Goal: Communication & Community: Ask a question

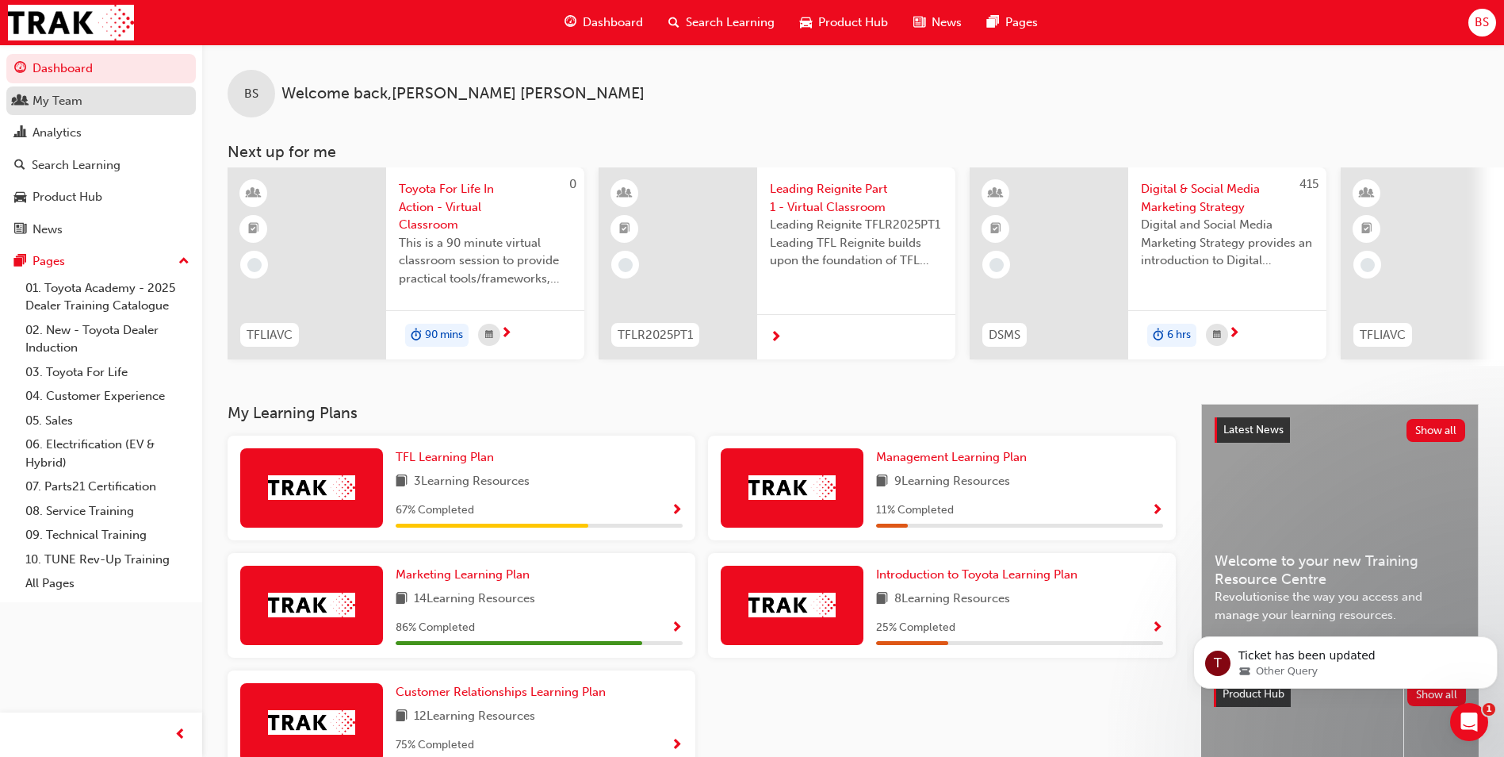
click at [73, 107] on div "My Team" at bounding box center [58, 101] width 50 height 18
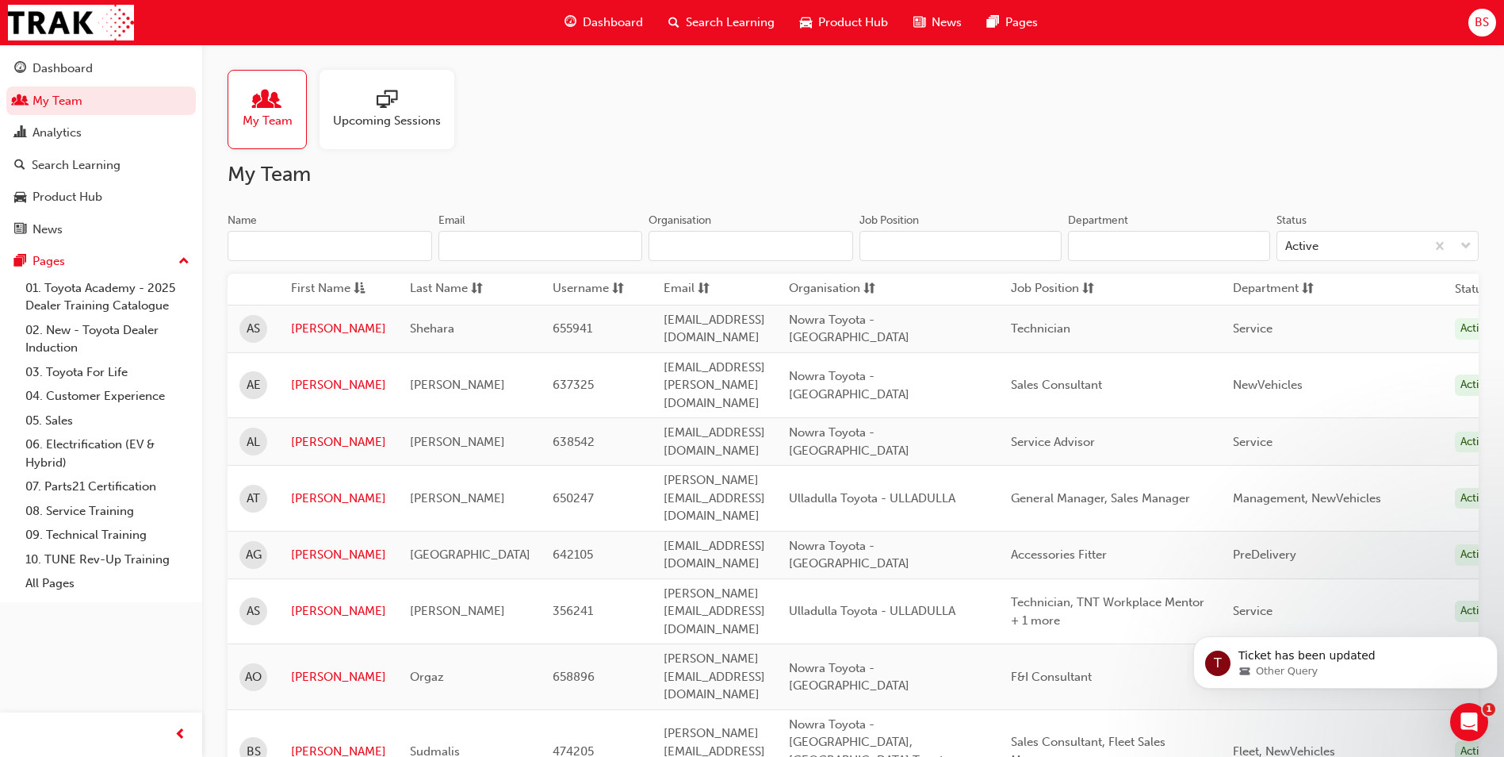
click at [375, 115] on span "Upcoming Sessions" at bounding box center [387, 121] width 108 height 18
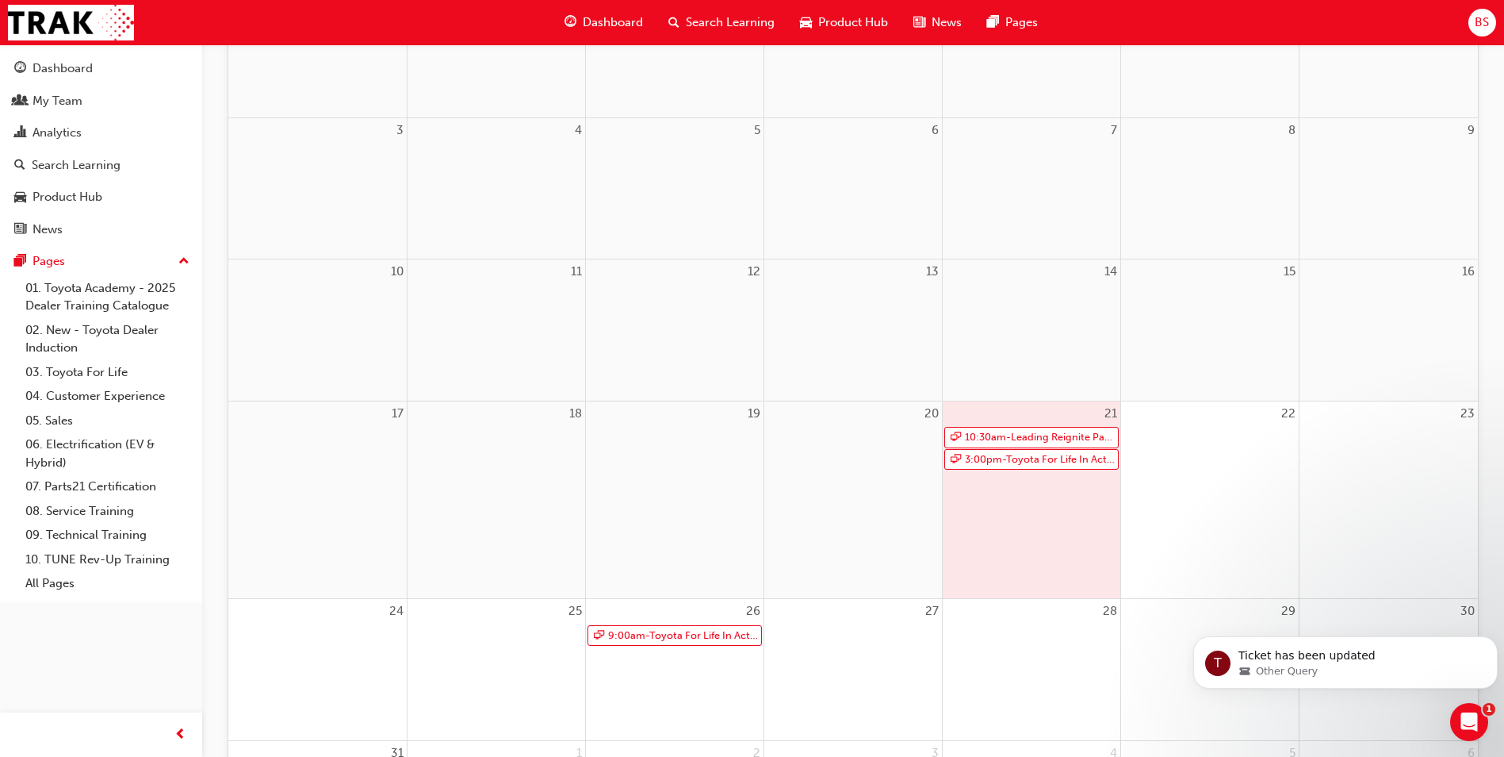
scroll to position [317, 0]
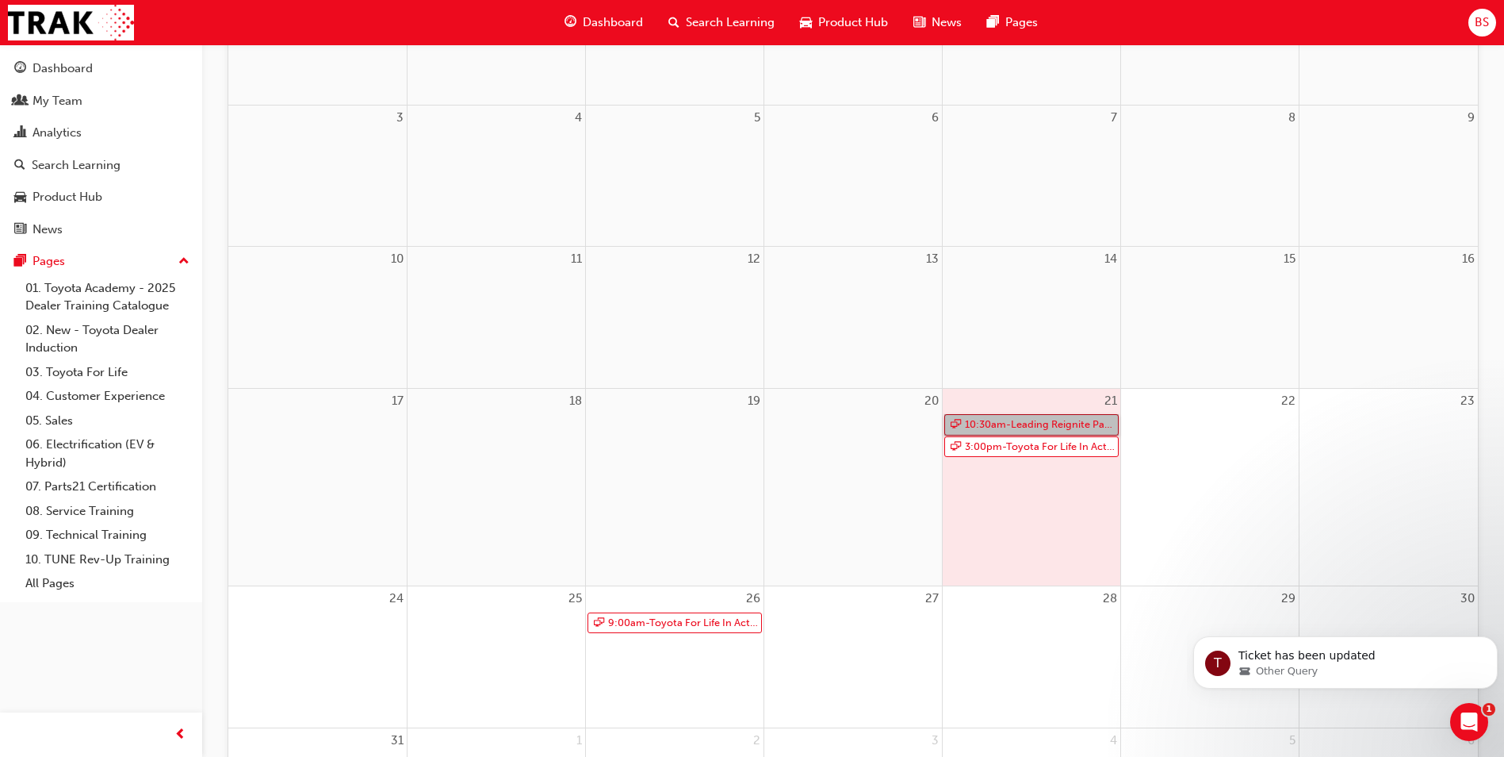
click at [1049, 424] on link "10:30am - Leading Reignite Part 2 - Virtual Classroom" at bounding box center [1031, 424] width 174 height 21
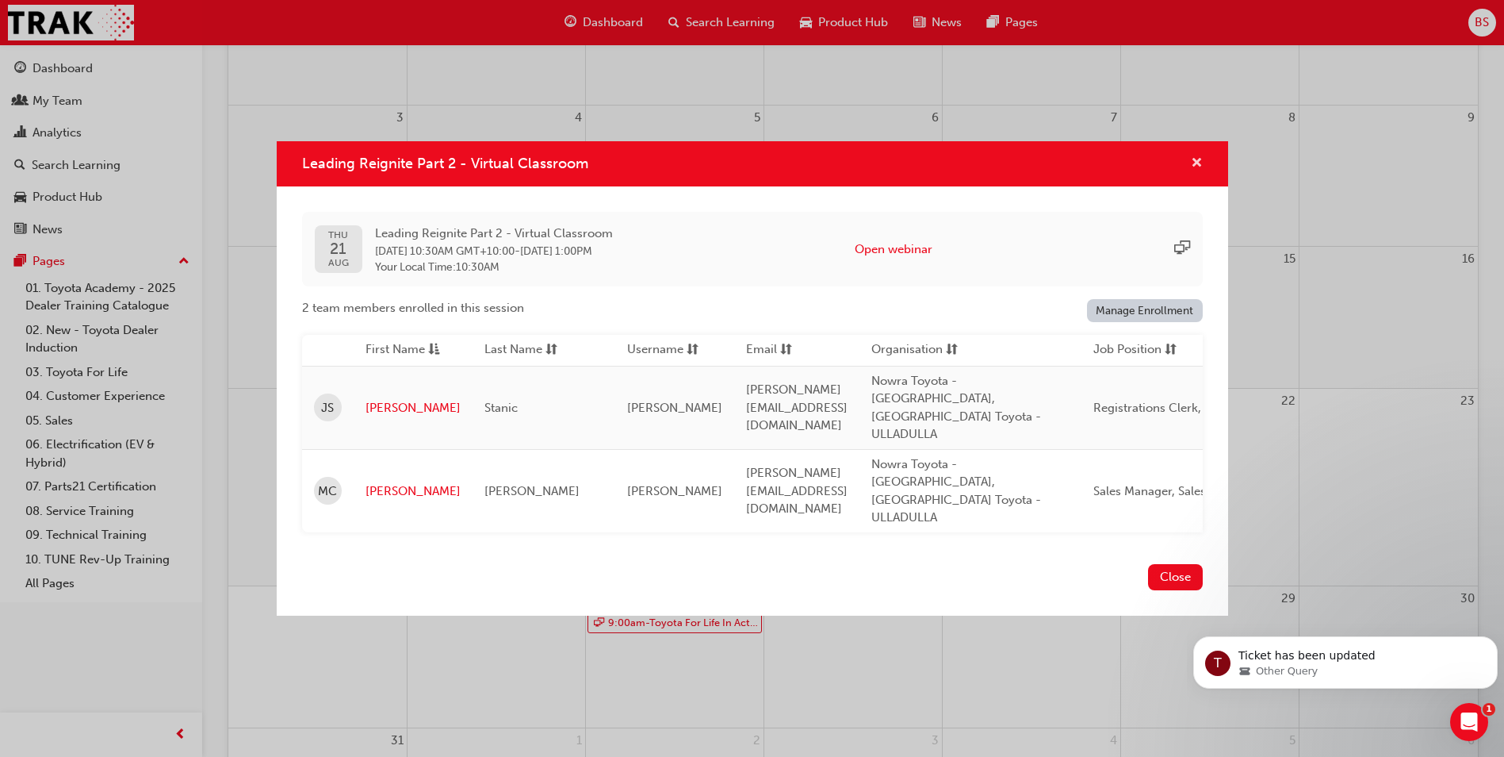
click at [1195, 171] on span "cross-icon" at bounding box center [1197, 164] width 12 height 14
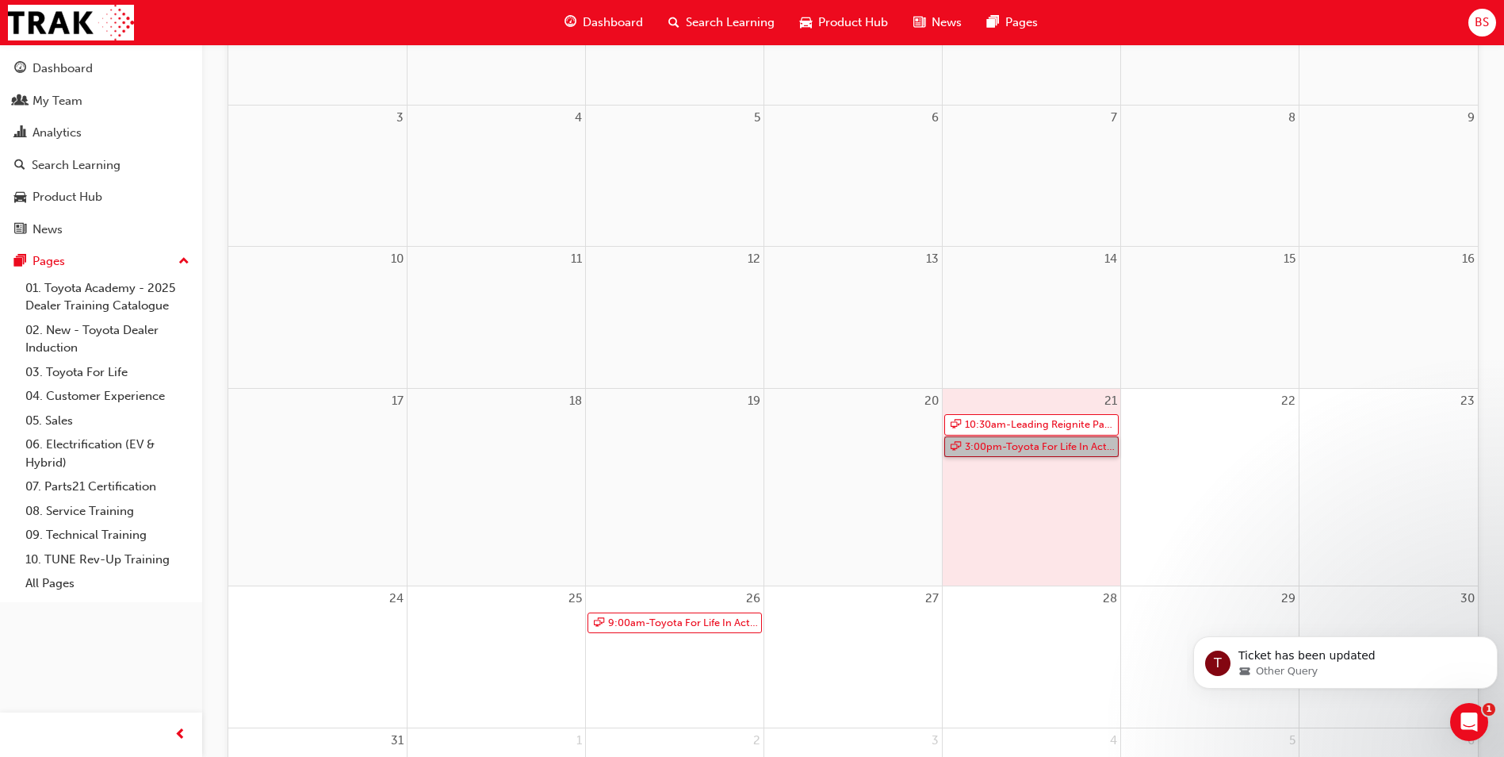
click at [1034, 451] on link "3:00pm - Toyota For Life In Action - Virtual Classroom" at bounding box center [1031, 446] width 174 height 21
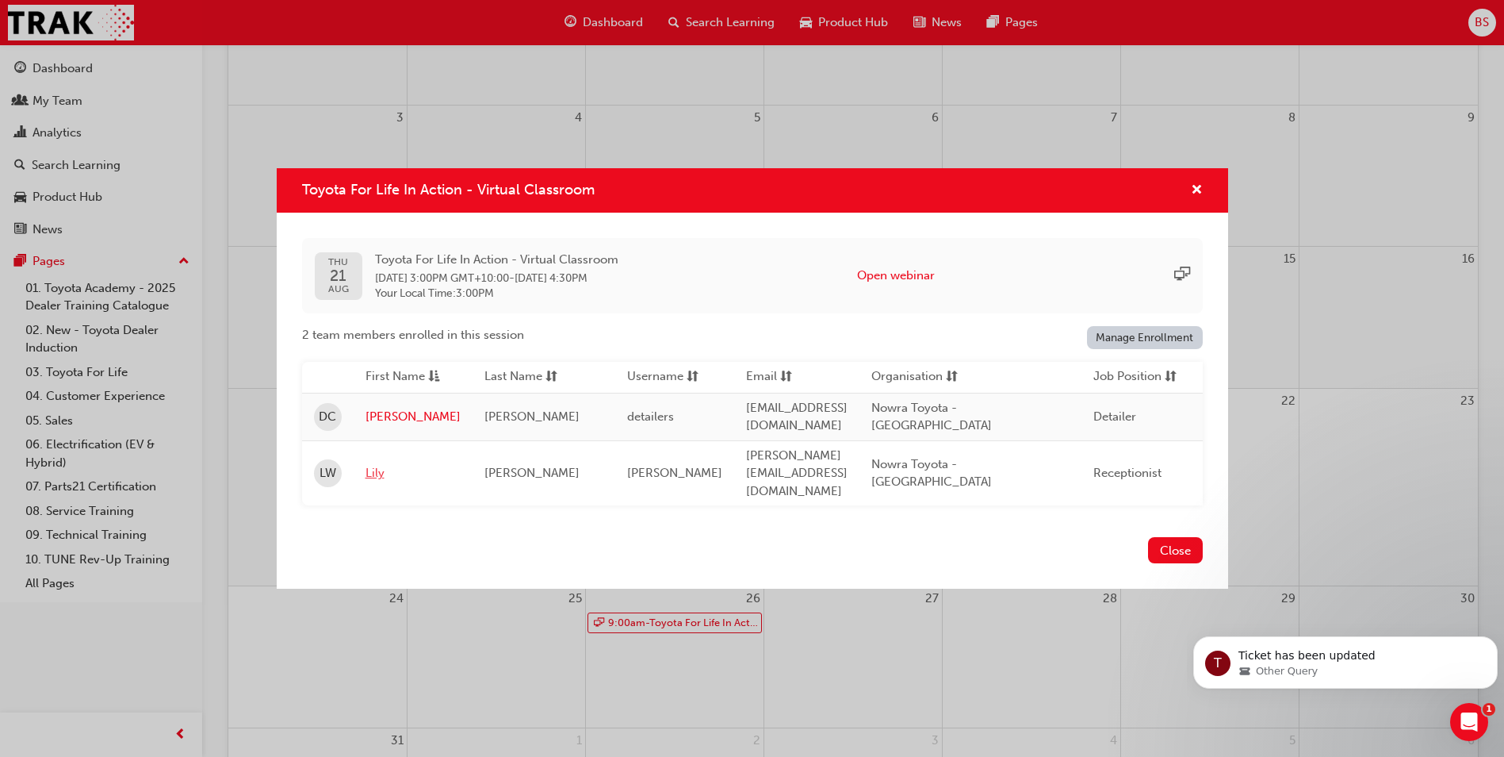
scroll to position [396, 0]
drag, startPoint x: 380, startPoint y: 459, endPoint x: 439, endPoint y: 466, distance: 59.9
click at [380, 464] on link "Lily" at bounding box center [413, 473] width 95 height 18
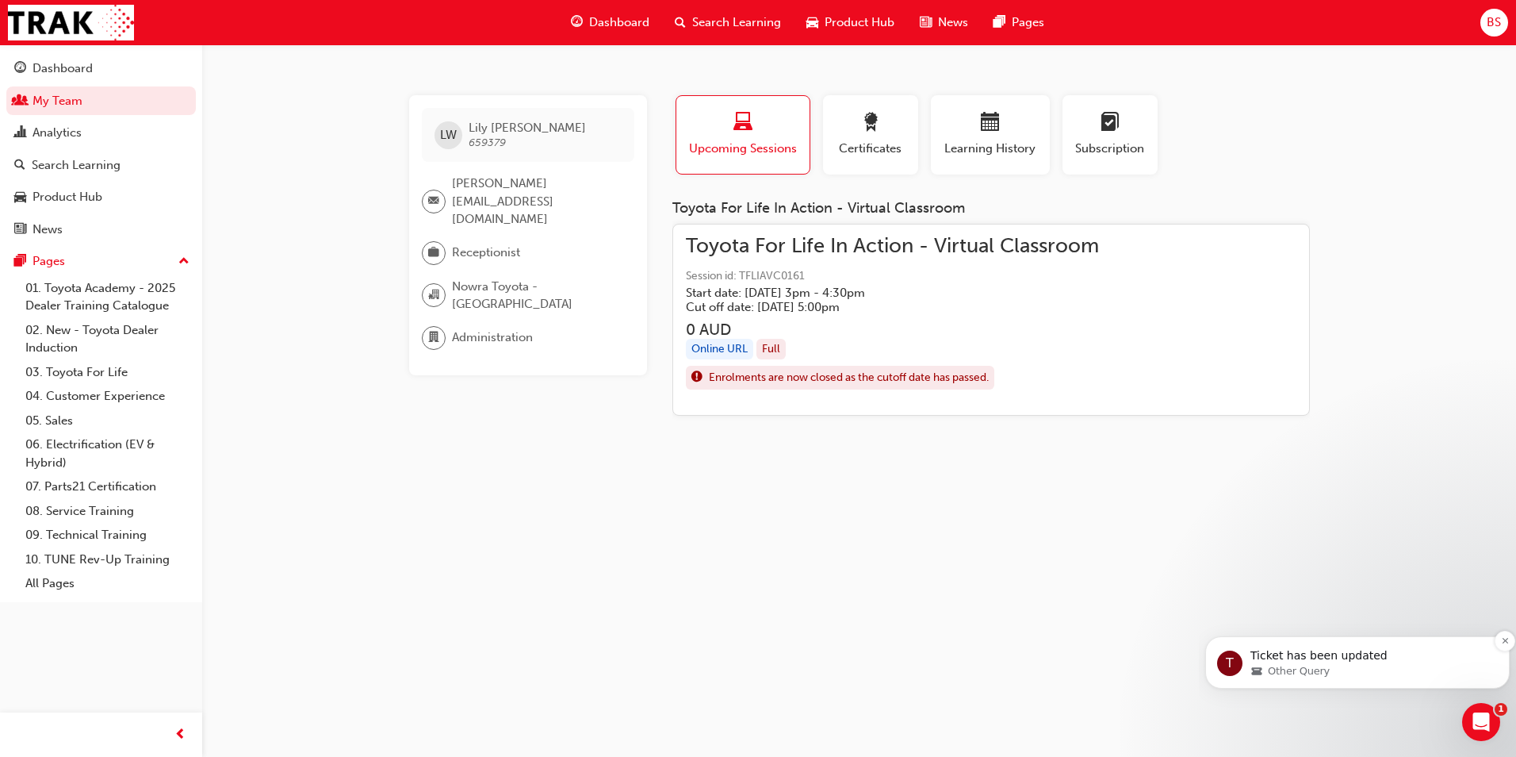
click at [1337, 653] on p "Ticket has been updated" at bounding box center [1370, 656] width 239 height 16
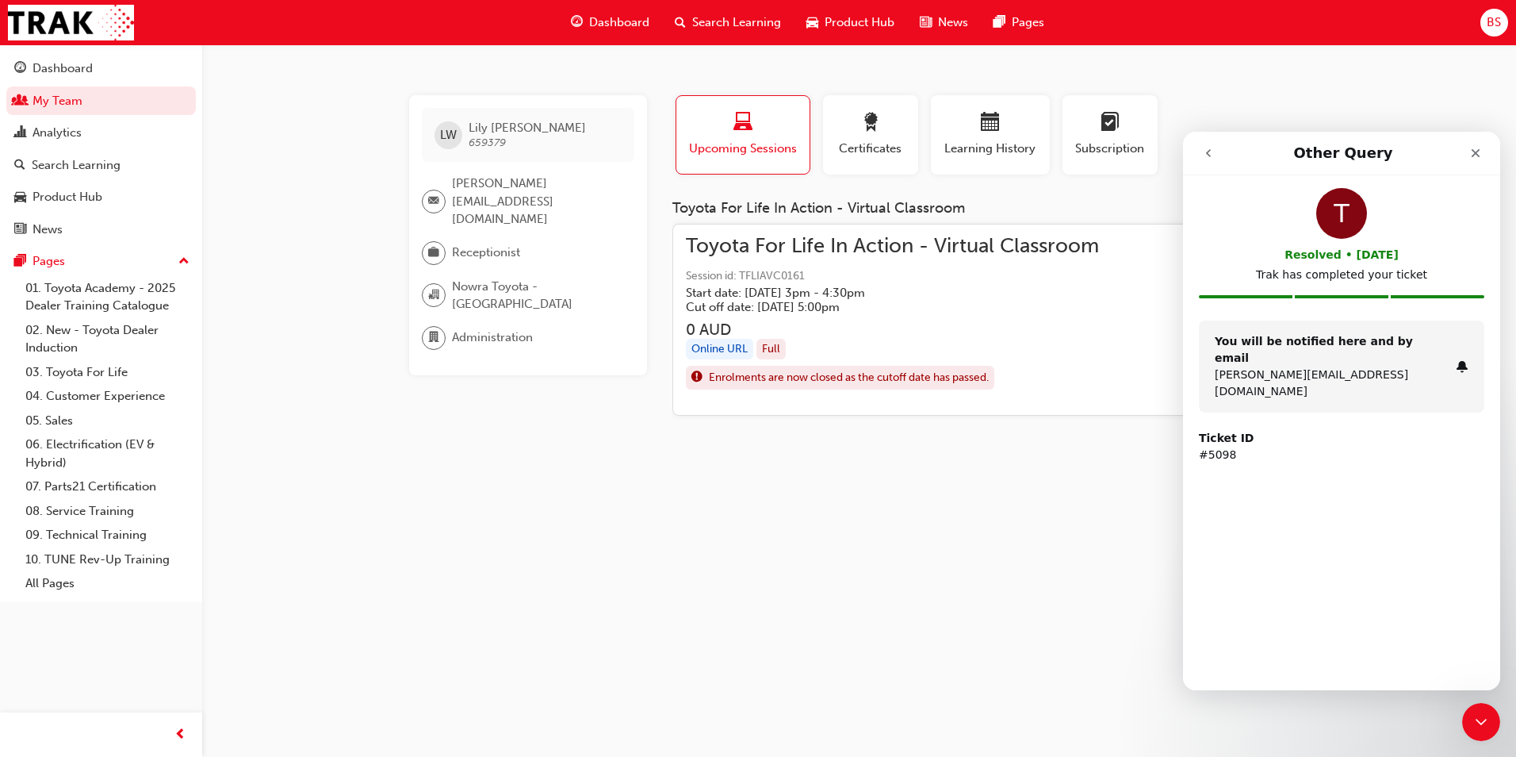
click at [1212, 152] on icon "go back" at bounding box center [1208, 153] width 13 height 13
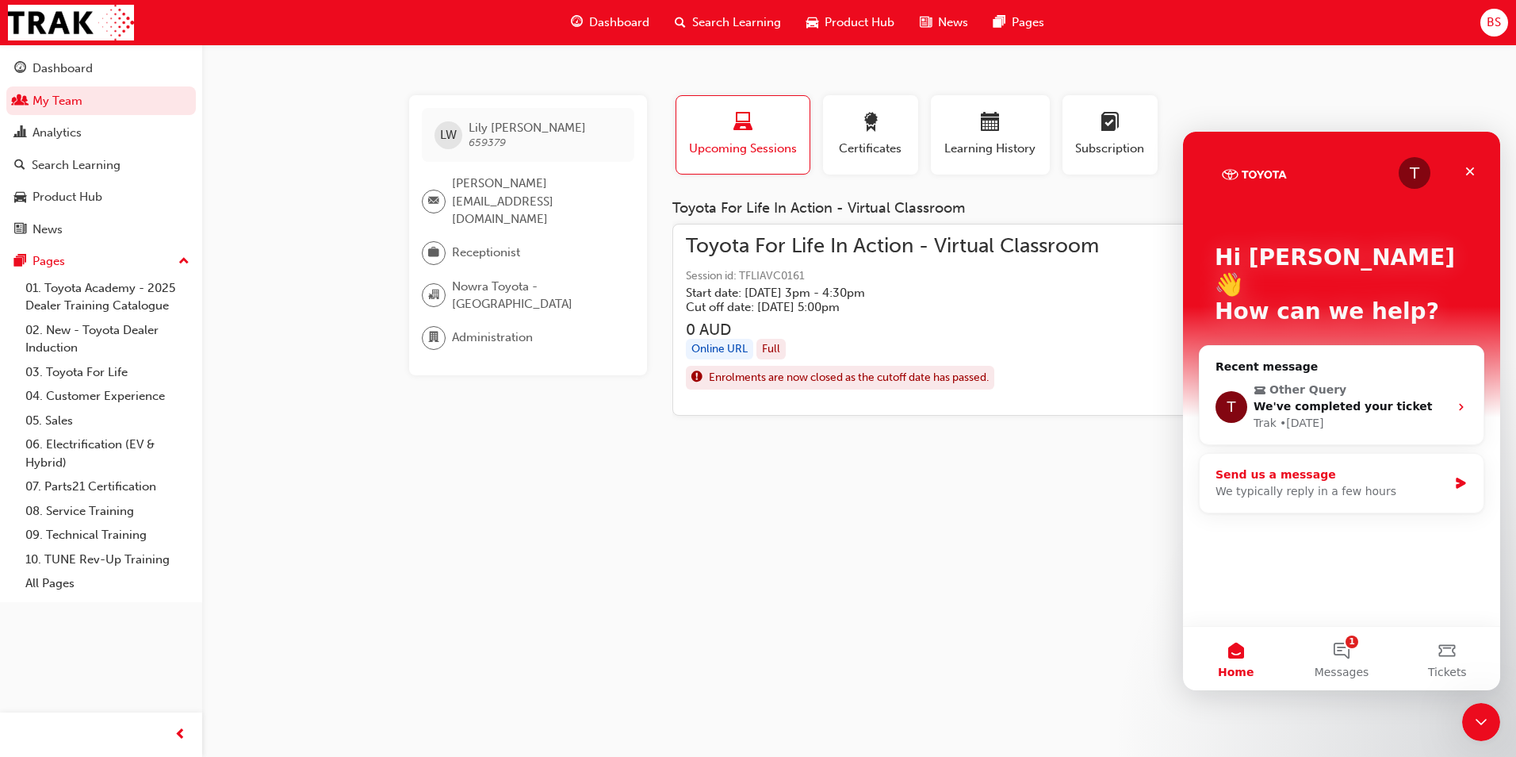
click at [1360, 466] on div "Send us a message" at bounding box center [1332, 474] width 232 height 17
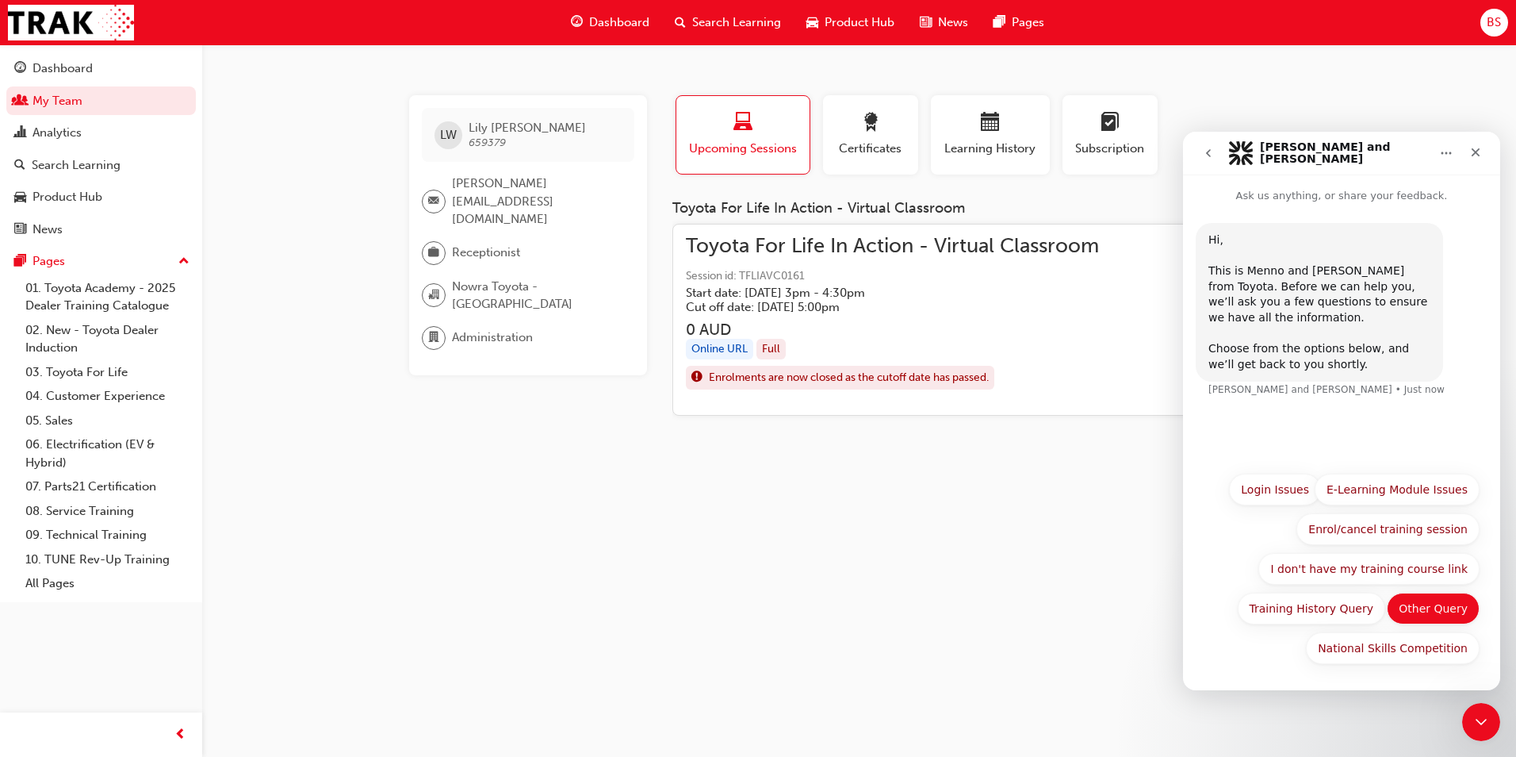
click at [1420, 606] on button "Other Query" at bounding box center [1433, 608] width 93 height 32
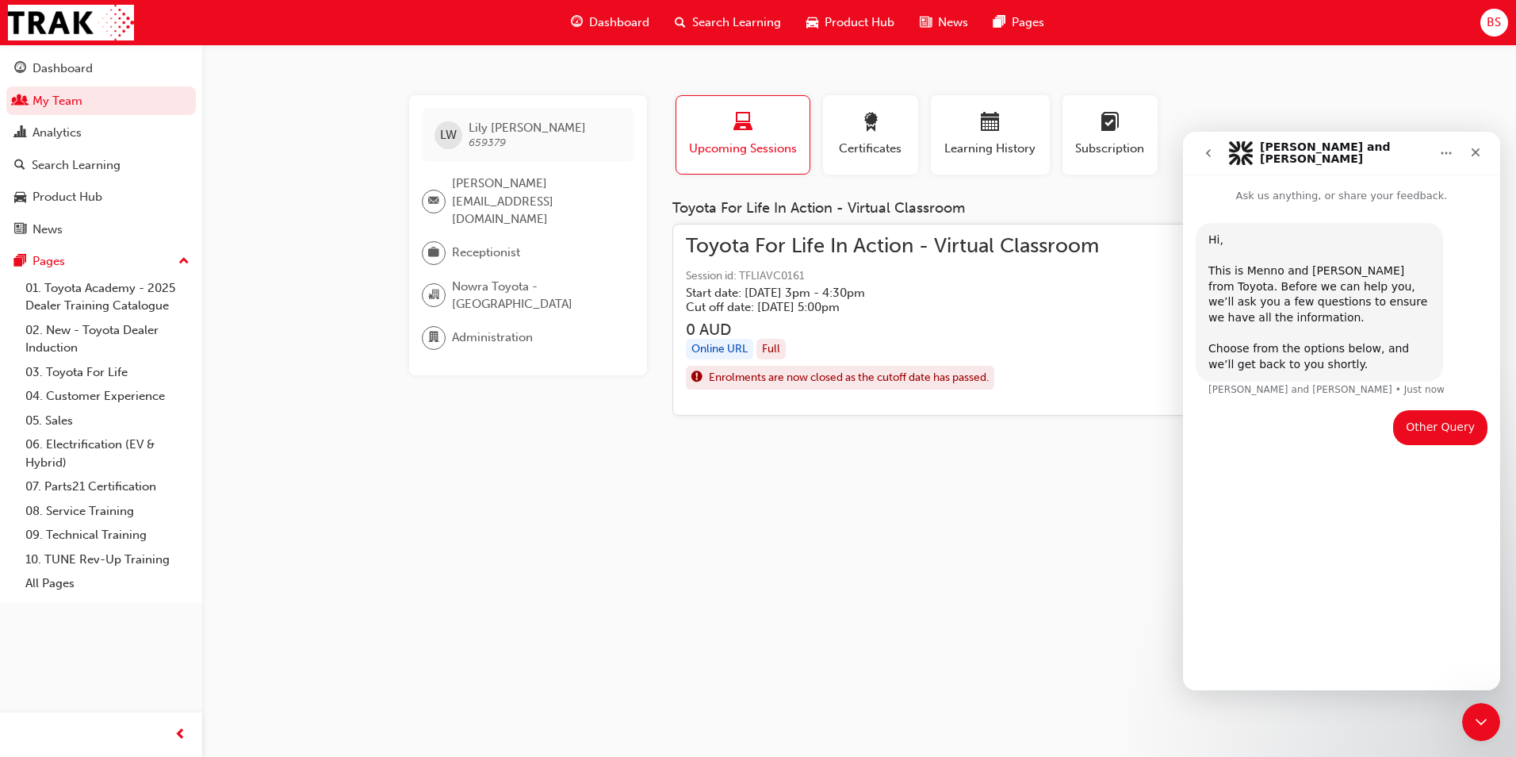
click at [1440, 424] on div "Other Query" at bounding box center [1440, 427] width 69 height 16
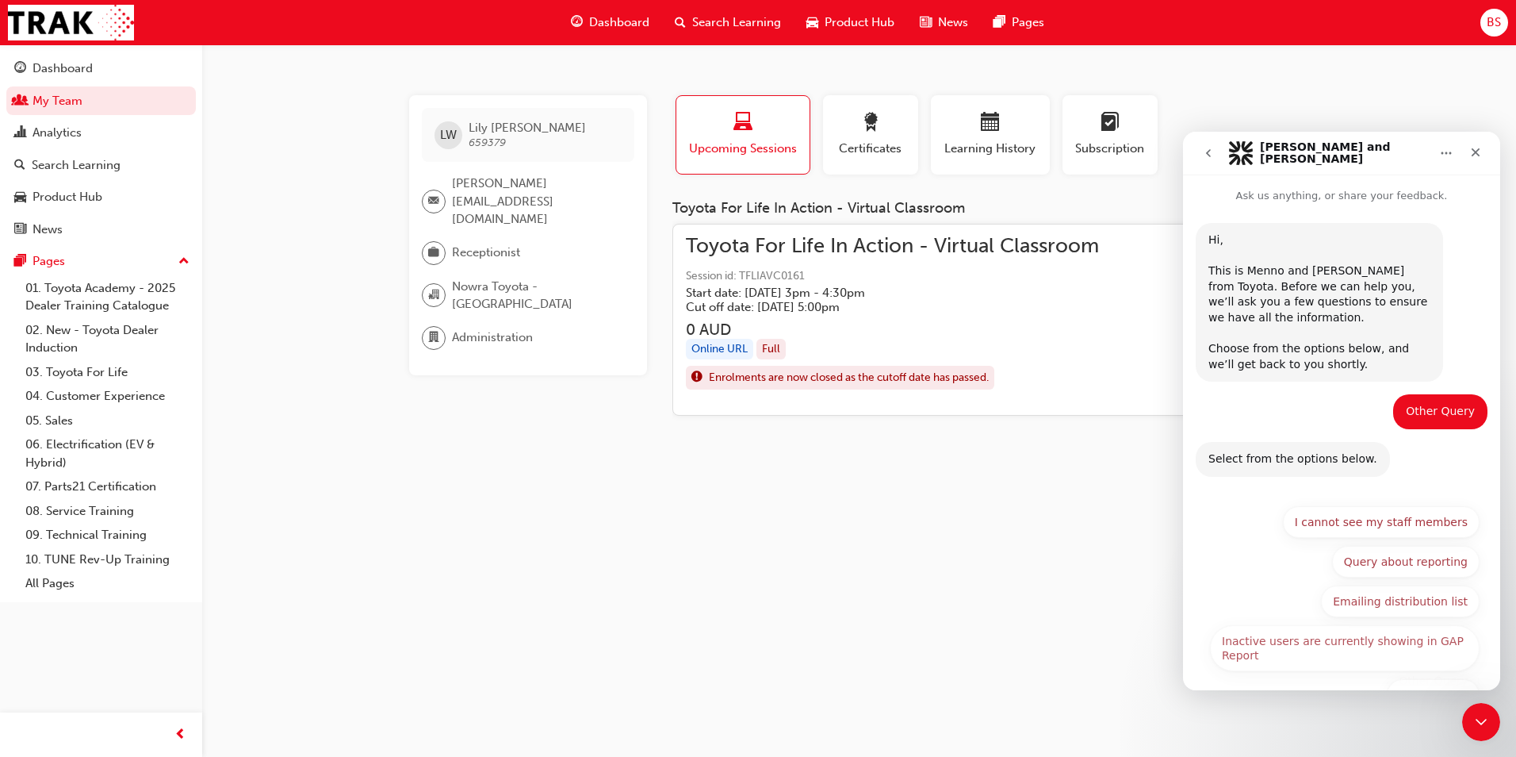
scroll to position [47, 0]
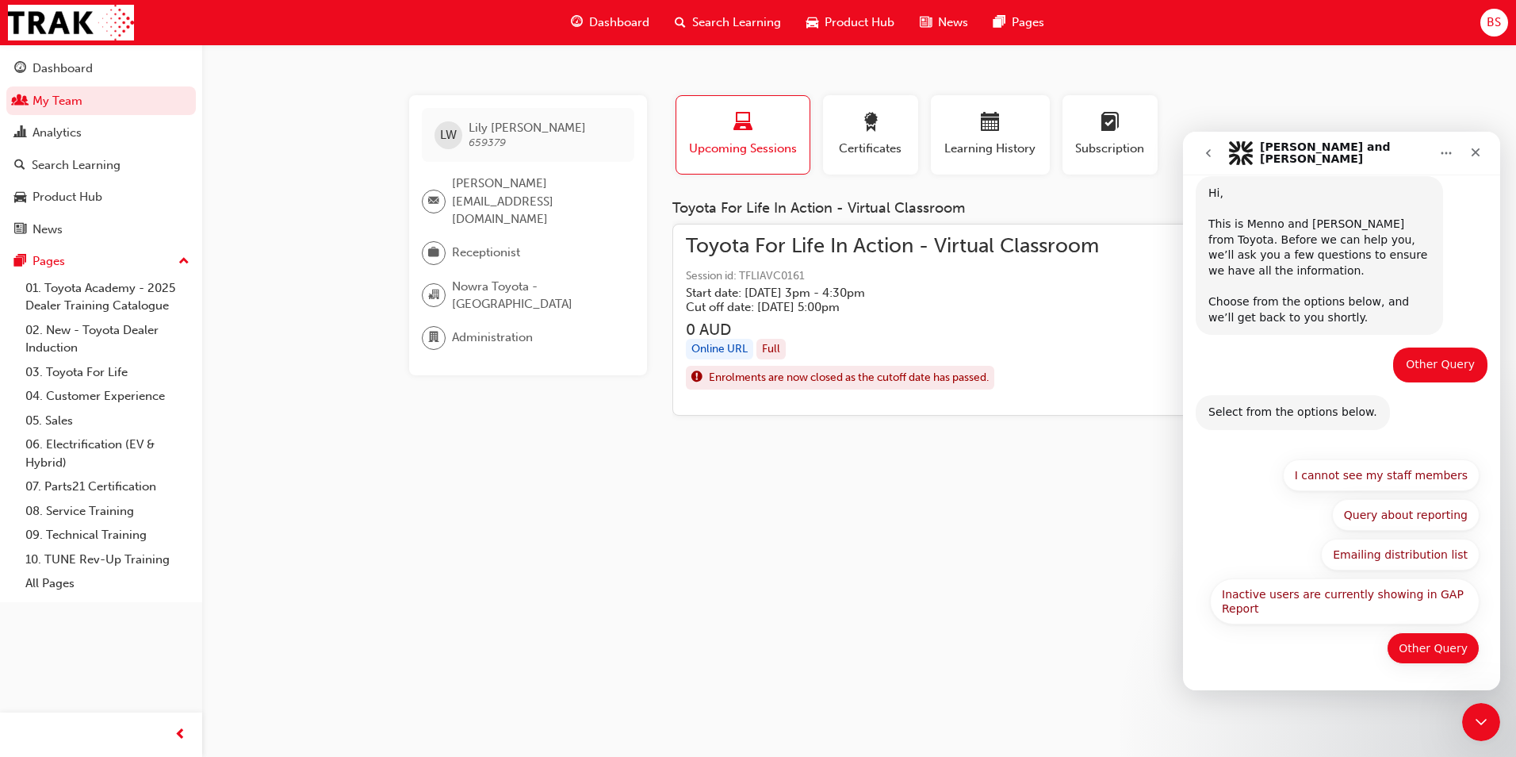
click at [1434, 645] on button "Other Query" at bounding box center [1433, 648] width 93 height 32
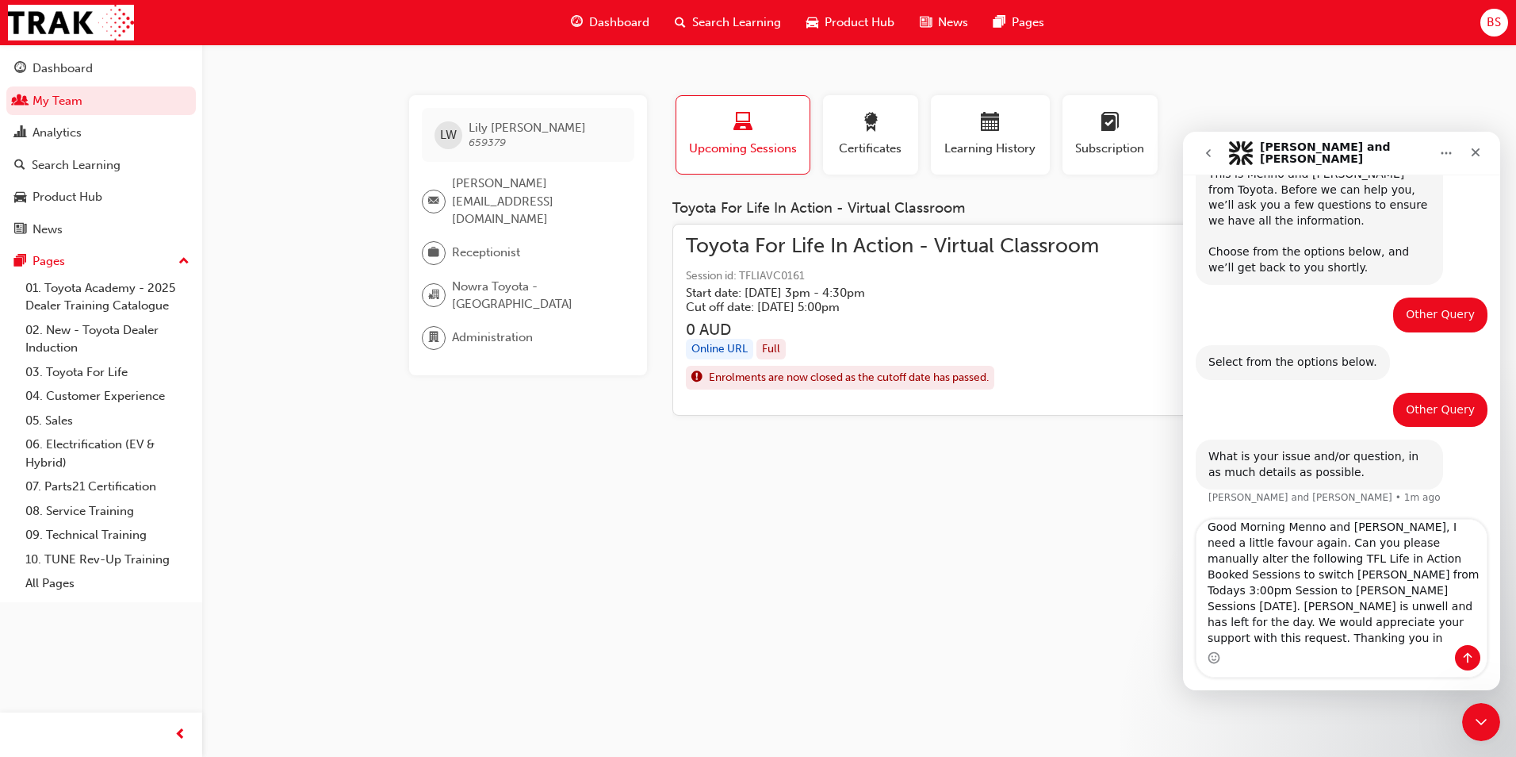
scroll to position [100, 0]
type textarea "Good Morning Menno and [PERSON_NAME], I need a little favour again. Can you ple…"
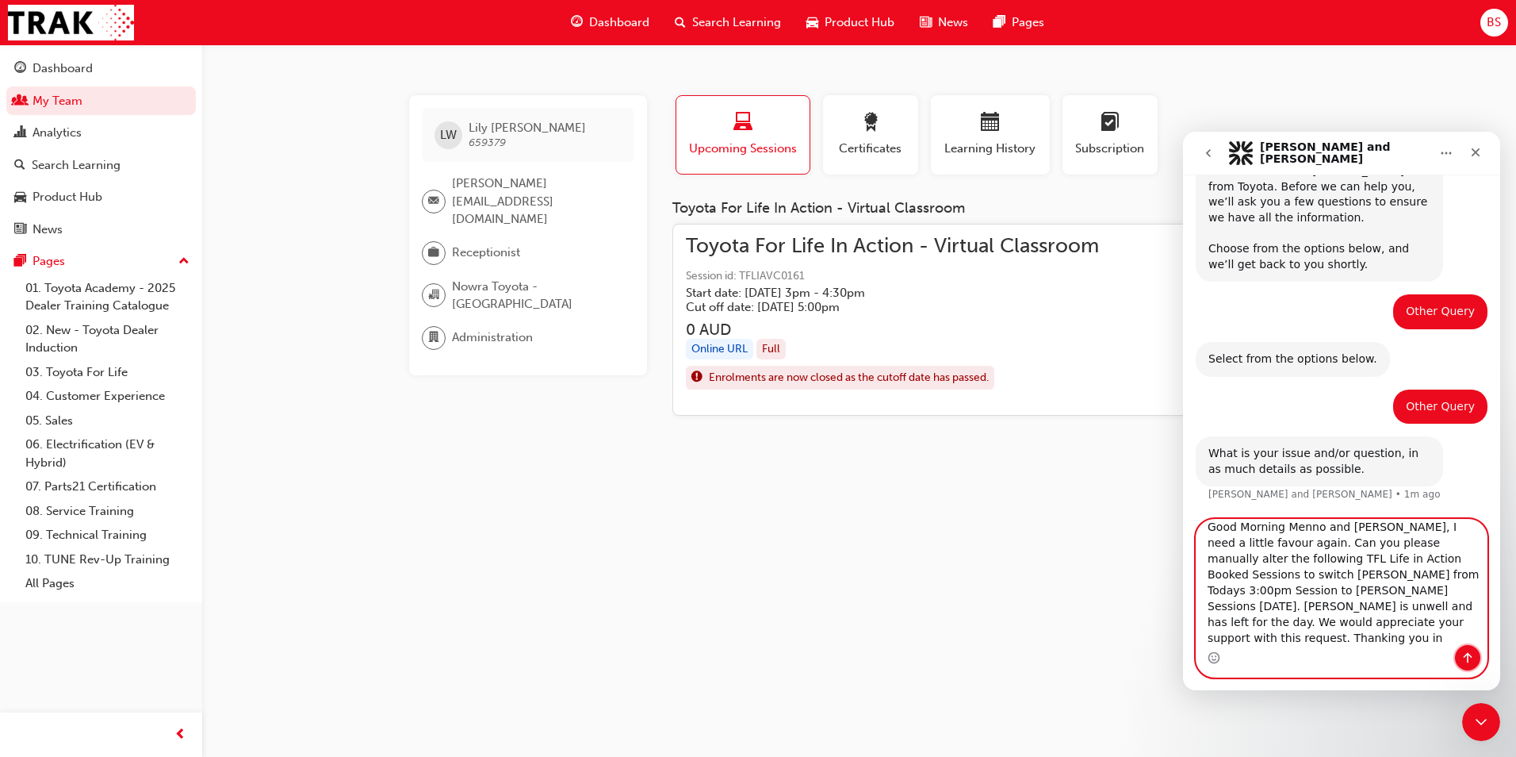
drag, startPoint x: 1470, startPoint y: 660, endPoint x: 2301, endPoint y: 714, distance: 832.8
click at [1470, 660] on icon "Send a message…" at bounding box center [1467, 657] width 13 height 13
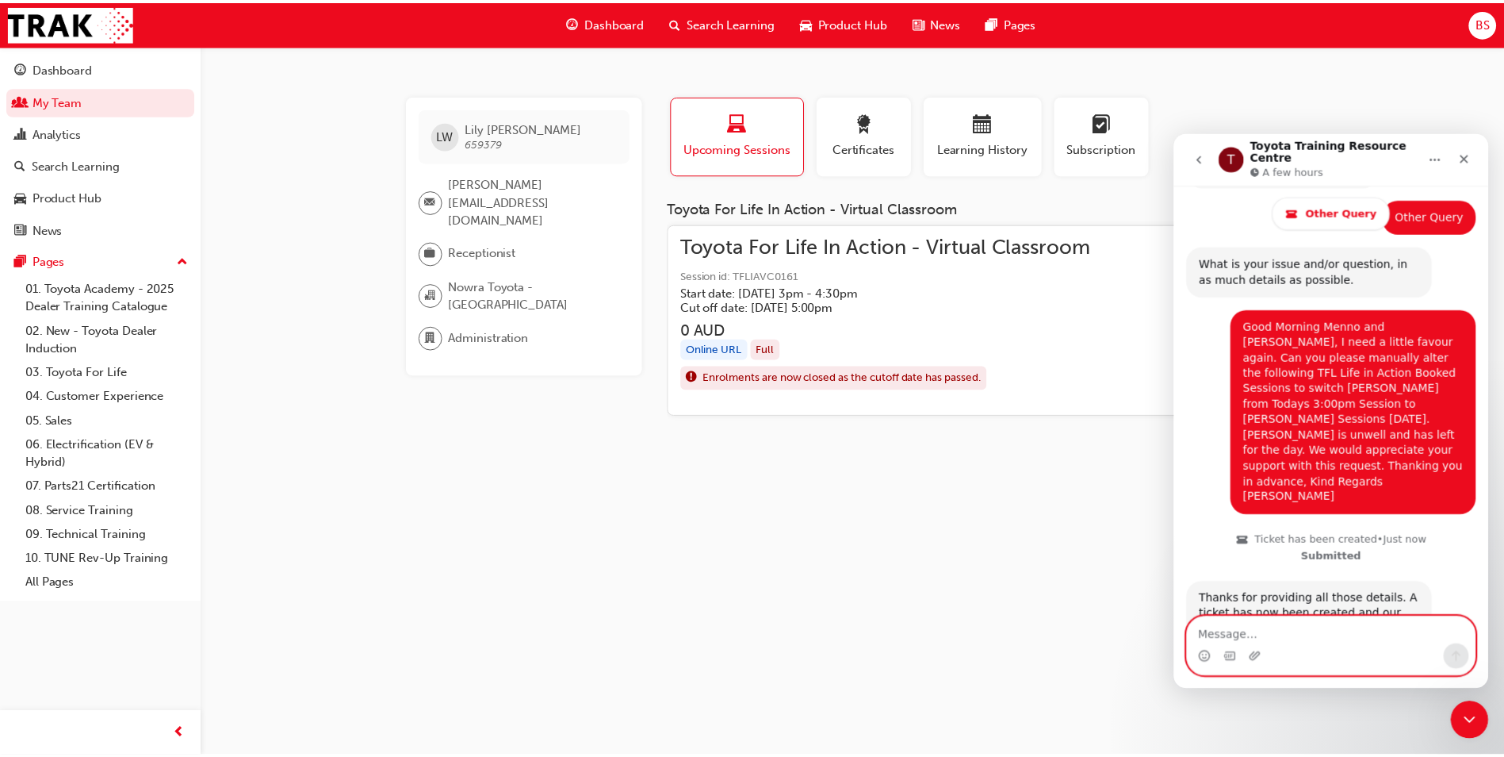
scroll to position [395, 0]
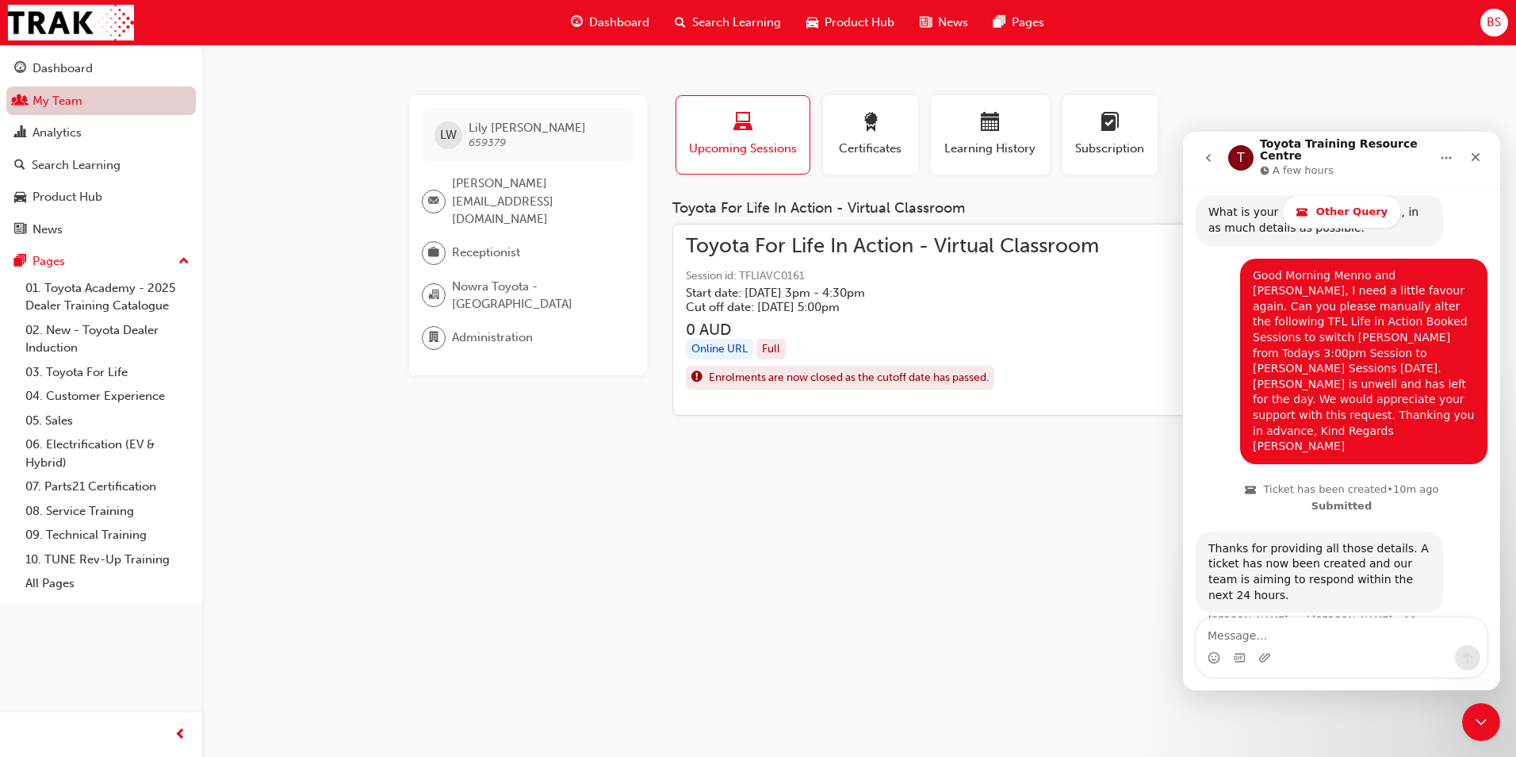
click at [64, 96] on link "My Team" at bounding box center [101, 100] width 190 height 29
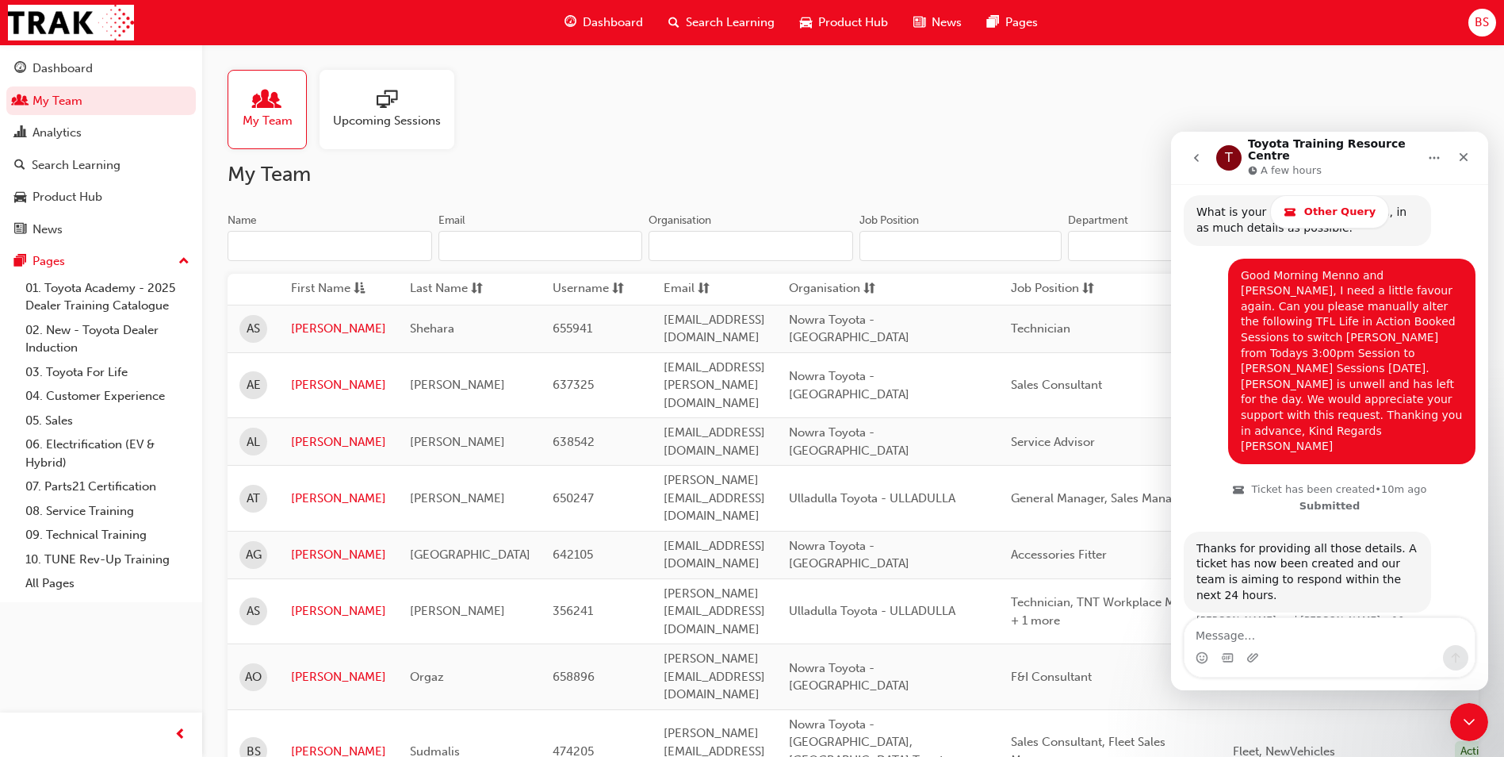
click at [402, 113] on span "Upcoming Sessions" at bounding box center [387, 121] width 108 height 18
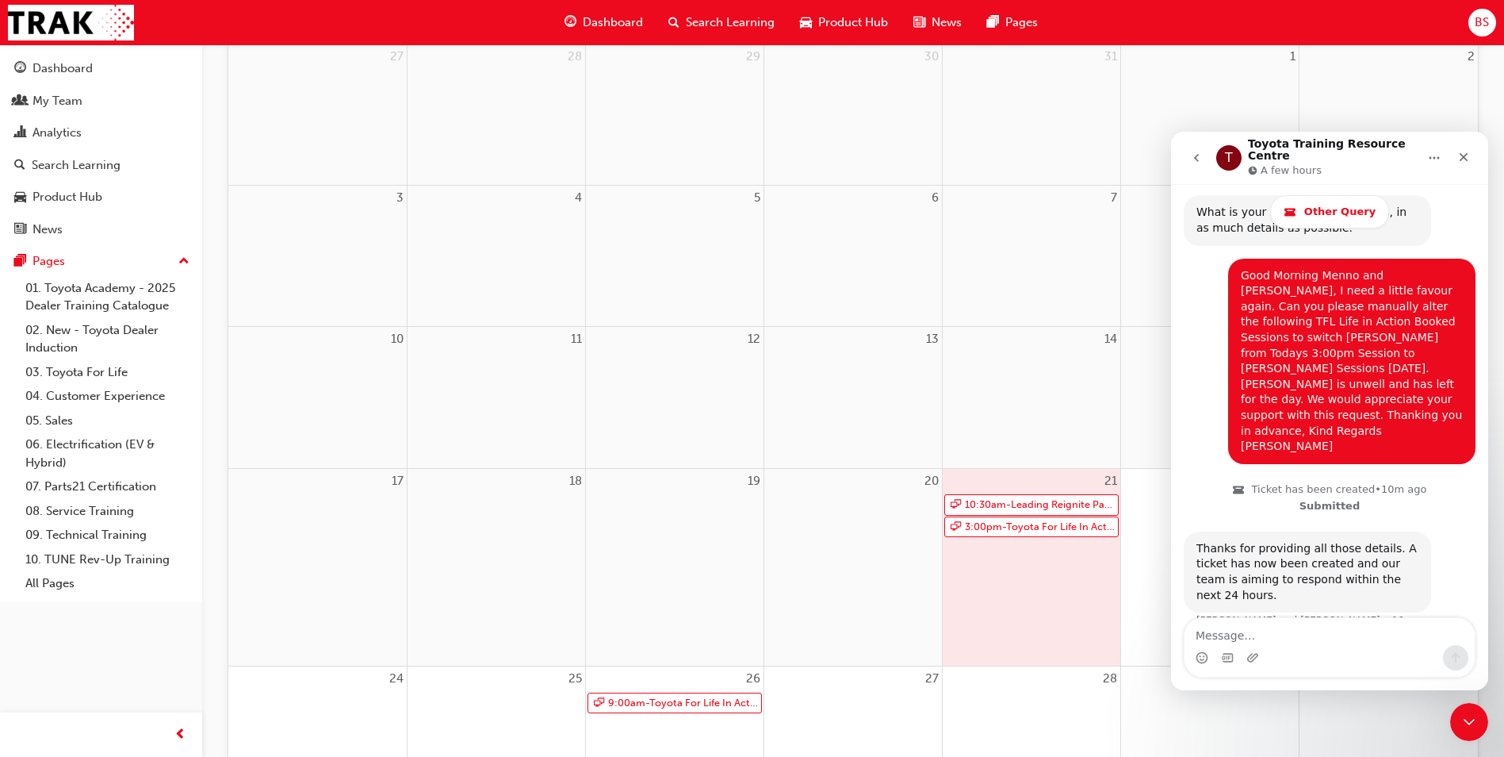
scroll to position [238, 0]
click at [1014, 527] on link "3:00pm - Toyota For Life In Action - Virtual Classroom" at bounding box center [1031, 525] width 174 height 21
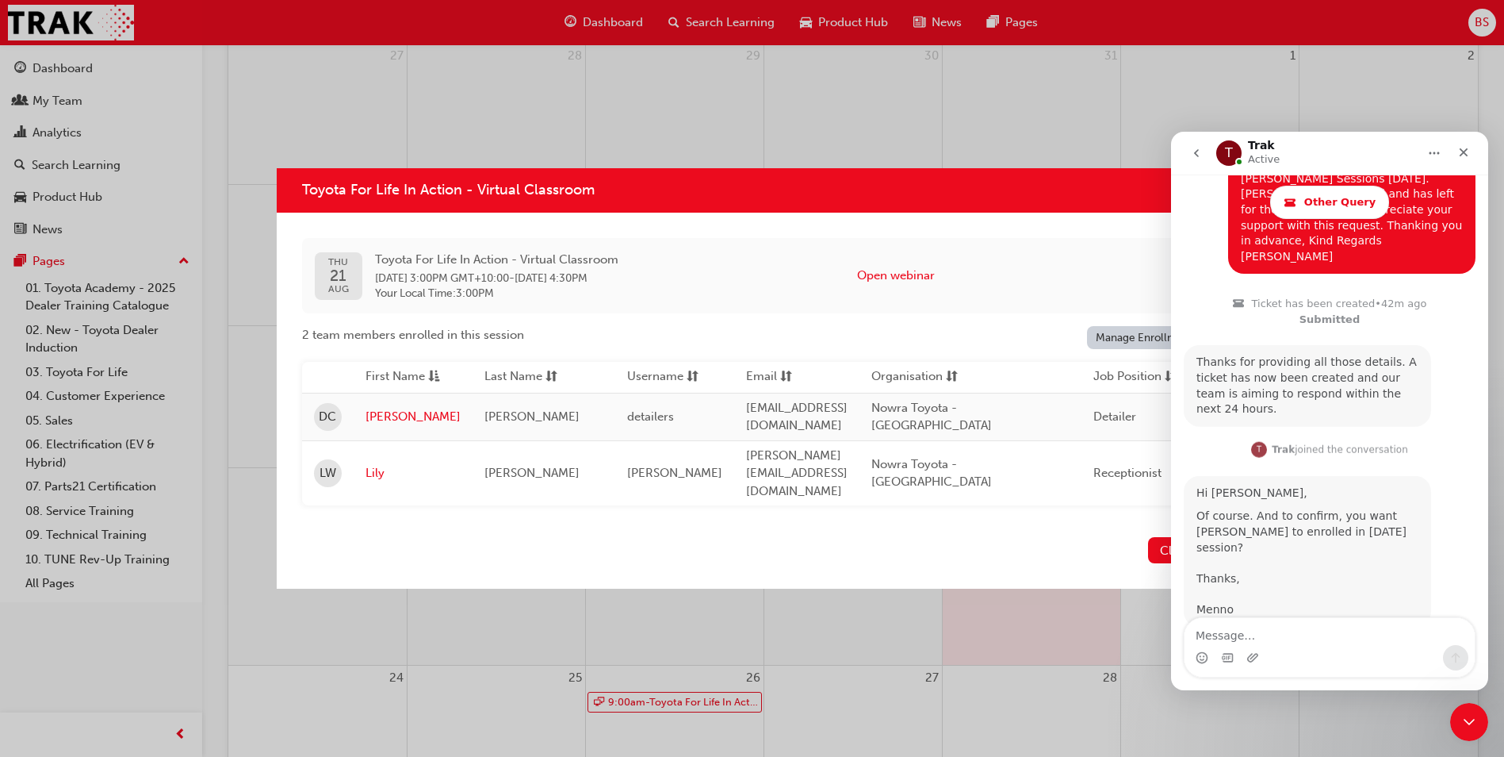
scroll to position [0, 0]
